Goal: Navigation & Orientation: Find specific page/section

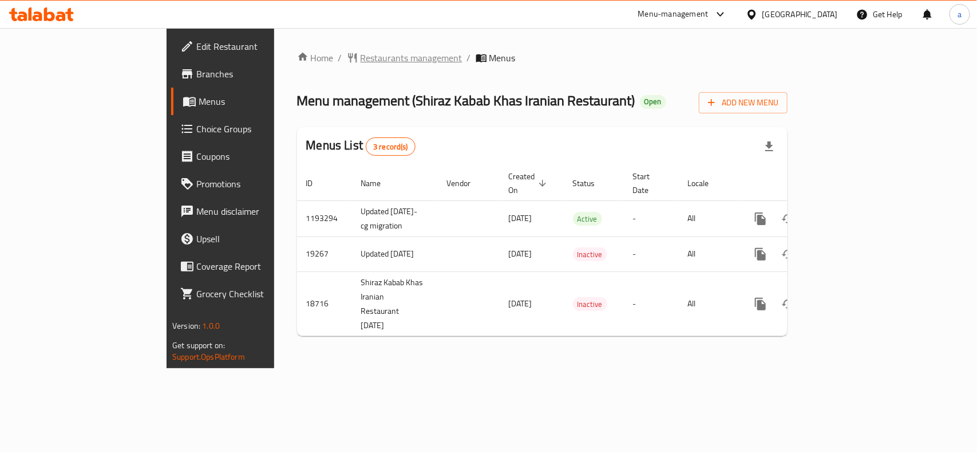
click at [361, 58] on span "Restaurants management" at bounding box center [412, 58] width 102 height 14
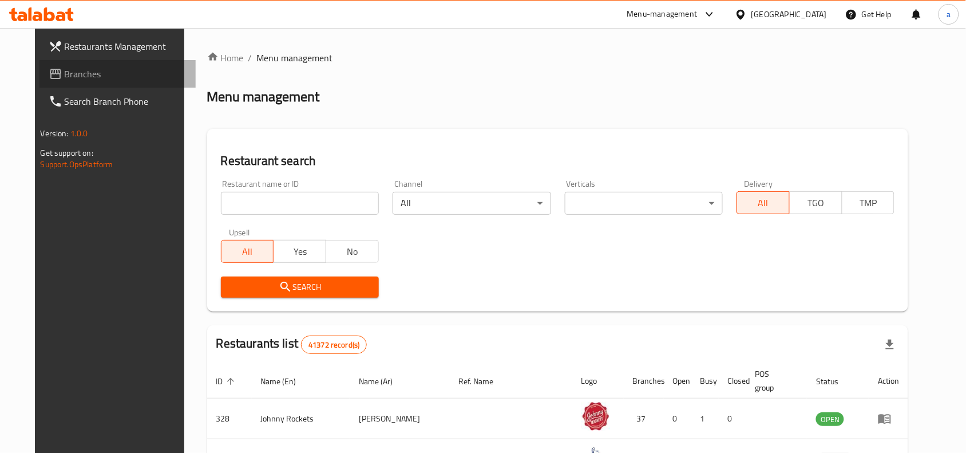
click at [65, 76] on span "Branches" at bounding box center [126, 74] width 123 height 14
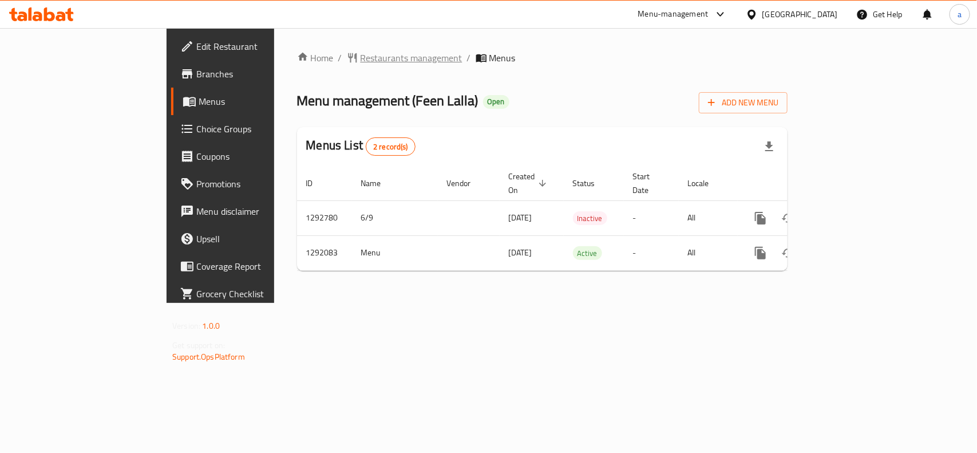
click at [361, 58] on span "Restaurants management" at bounding box center [412, 58] width 102 height 14
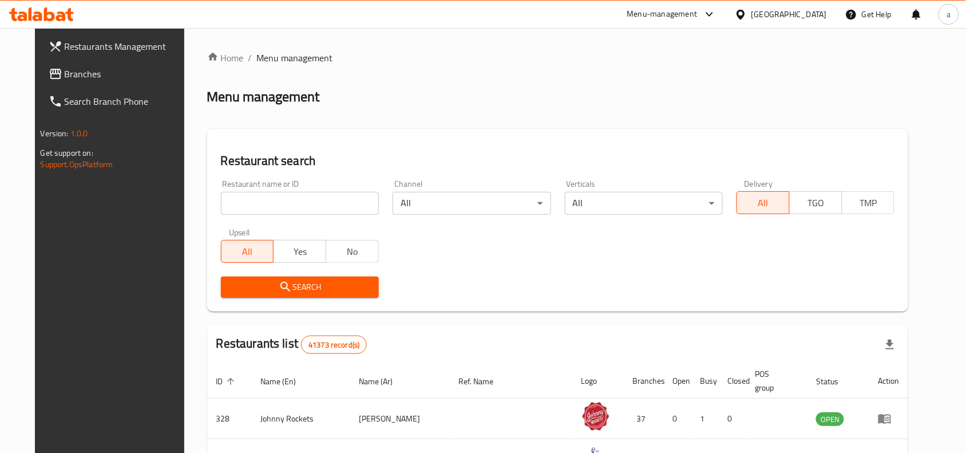
click at [78, 79] on span "Branches" at bounding box center [126, 74] width 123 height 14
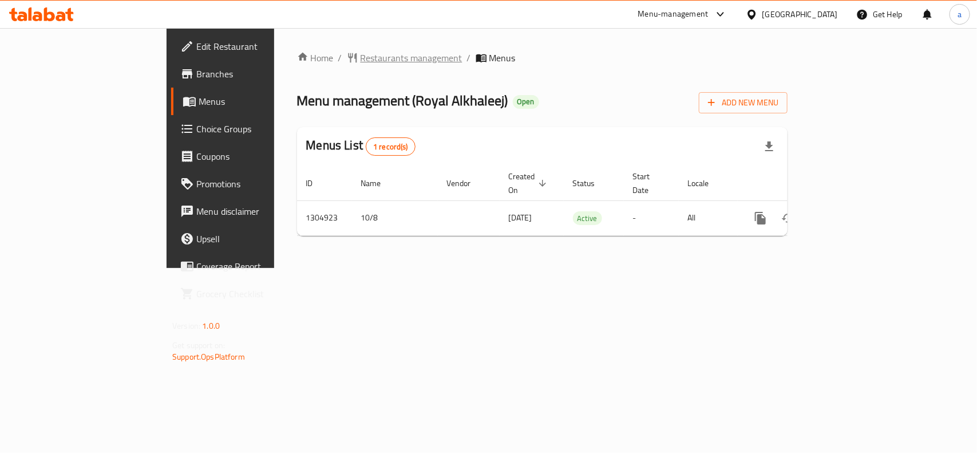
click at [361, 65] on span "Restaurants management" at bounding box center [412, 58] width 102 height 14
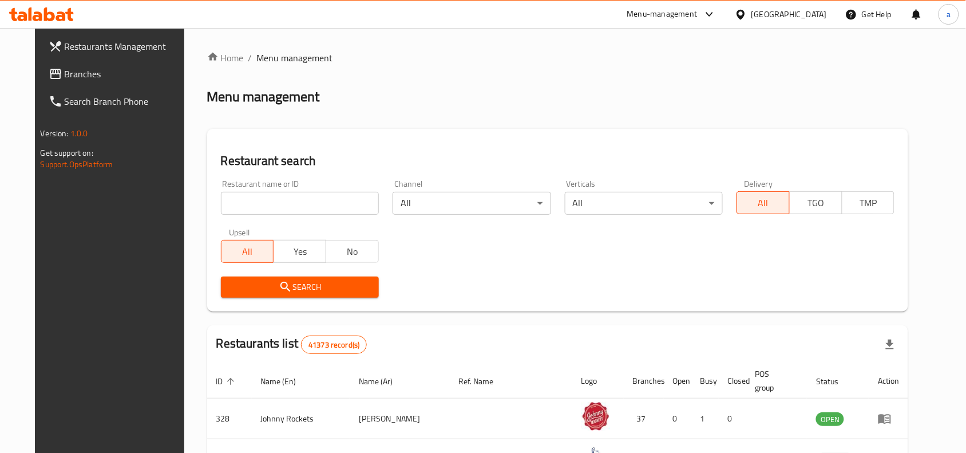
drag, startPoint x: 75, startPoint y: 69, endPoint x: 19, endPoint y: 87, distance: 58.8
click at [75, 69] on span "Branches" at bounding box center [126, 74] width 123 height 14
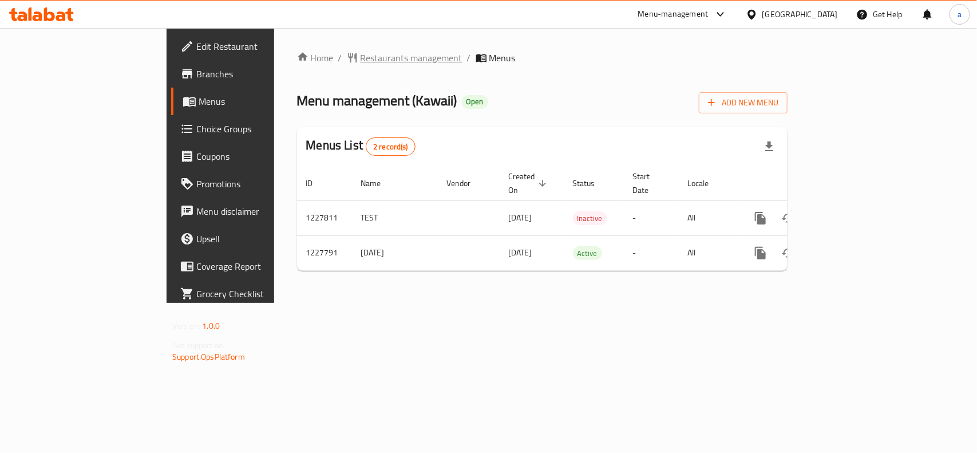
click at [361, 61] on span "Restaurants management" at bounding box center [412, 58] width 102 height 14
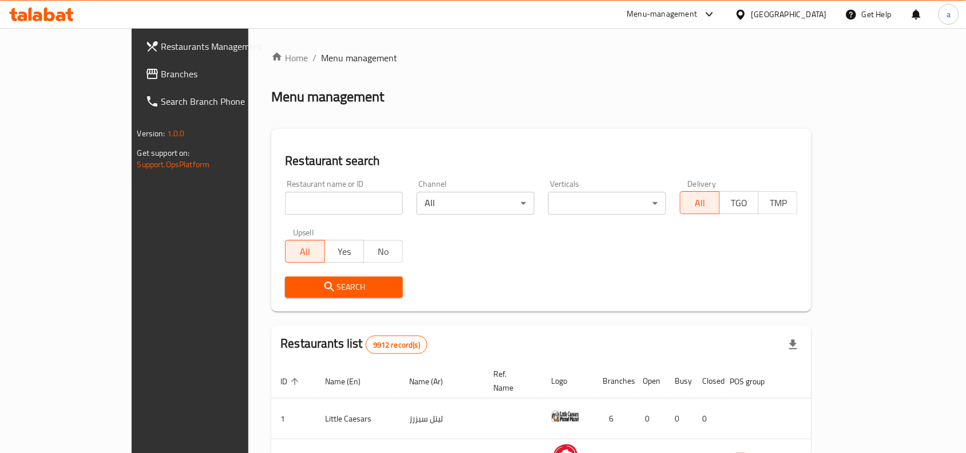
click at [161, 72] on span "Branches" at bounding box center [222, 74] width 123 height 14
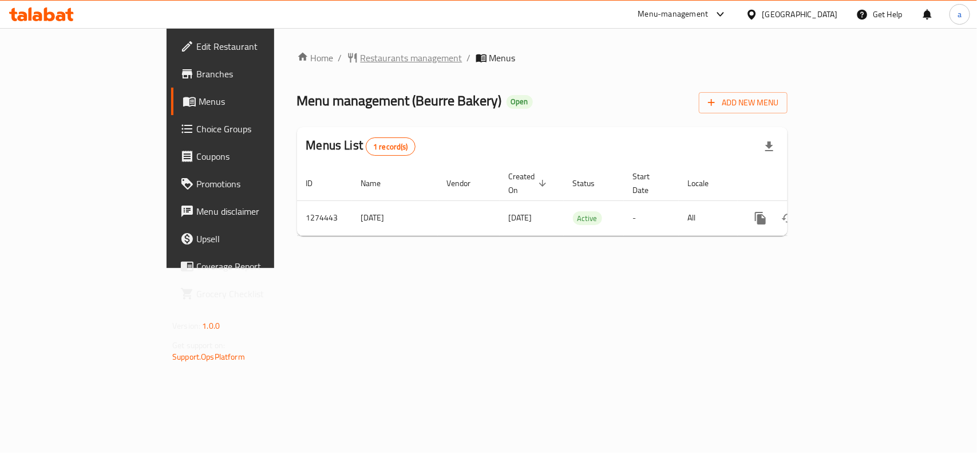
click at [361, 54] on span "Restaurants management" at bounding box center [412, 58] width 102 height 14
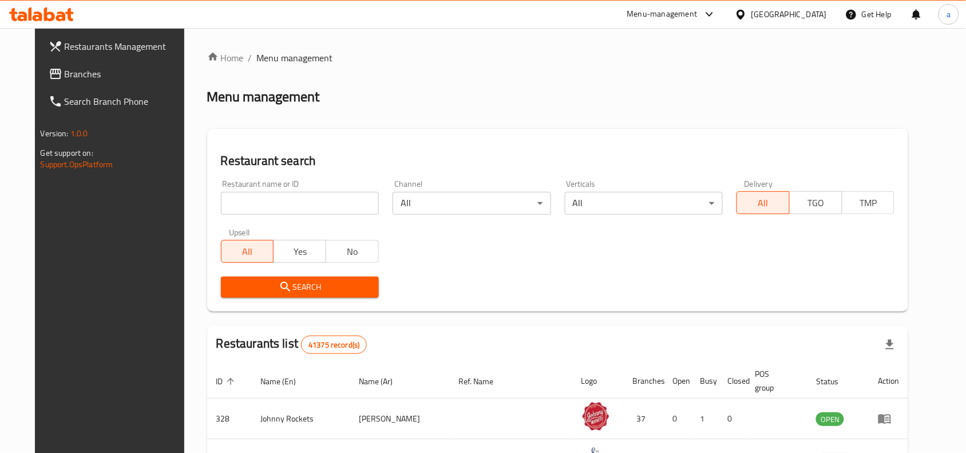
click at [79, 78] on span "Branches" at bounding box center [126, 74] width 123 height 14
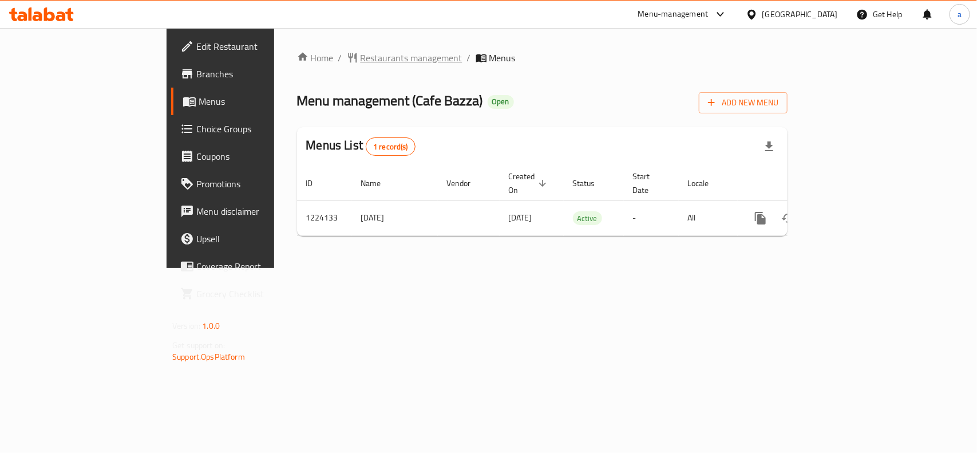
click at [361, 59] on span "Restaurants management" at bounding box center [412, 58] width 102 height 14
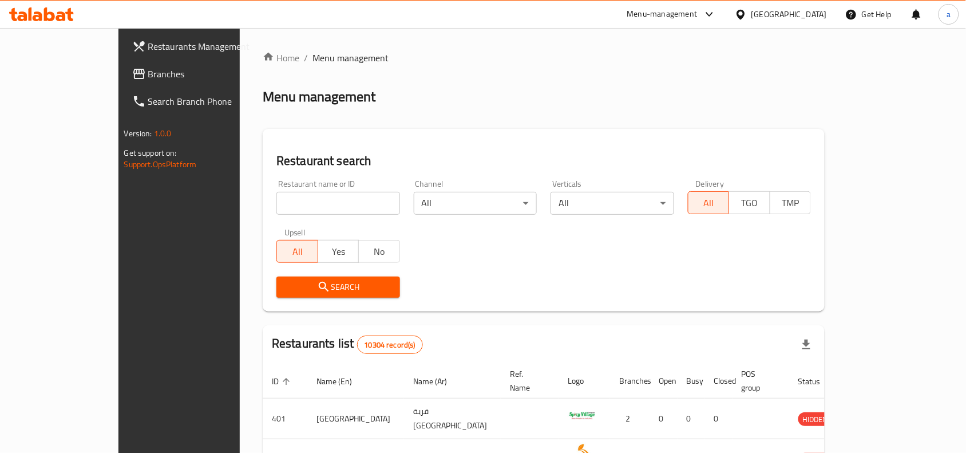
click at [148, 70] on span "Branches" at bounding box center [209, 74] width 123 height 14
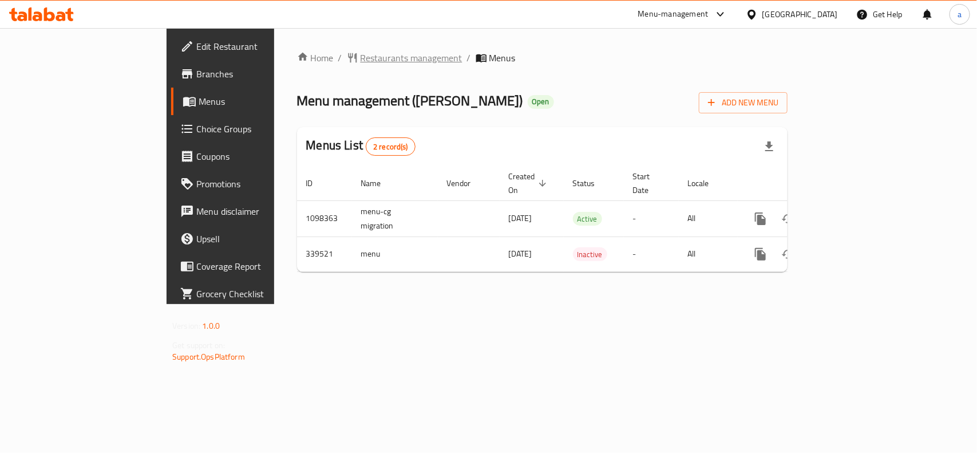
click at [361, 56] on span "Restaurants management" at bounding box center [412, 58] width 102 height 14
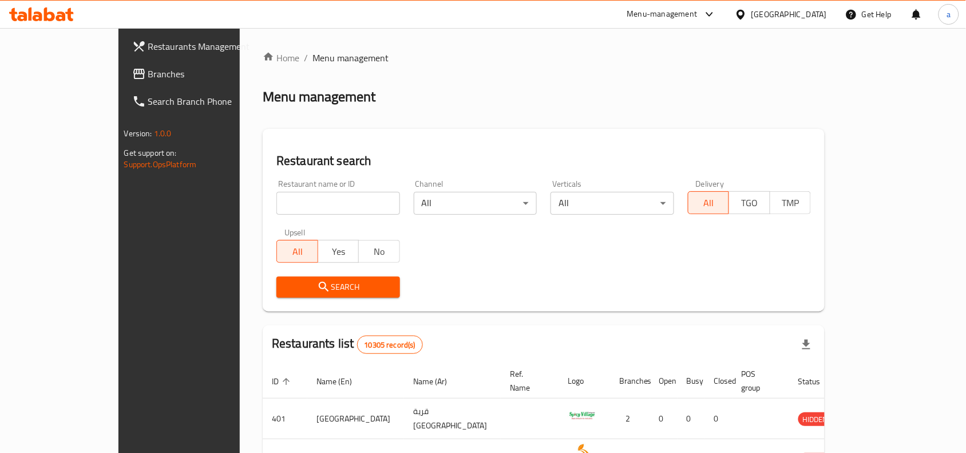
click at [148, 70] on span "Branches" at bounding box center [209, 74] width 123 height 14
